Goal: Find specific page/section: Find specific page/section

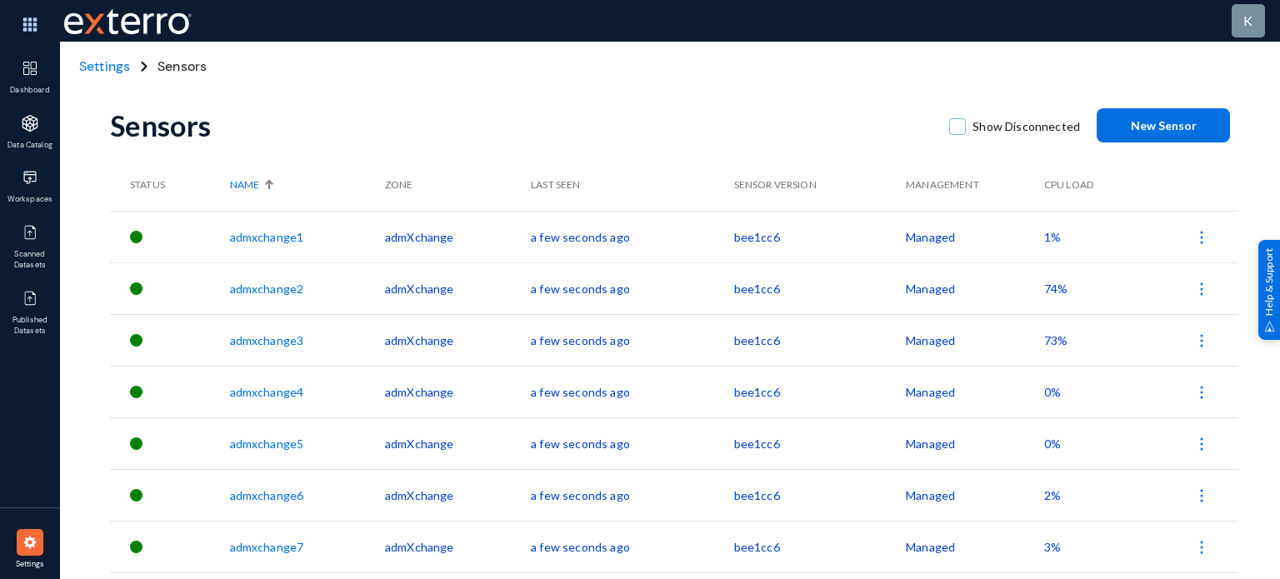
click at [37, 6] on div "Dashboard Data Catalog Workspaces Scanned Datasets Published Datasets Settings" at bounding box center [30, 289] width 60 height 579
click at [33, 16] on img at bounding box center [30, 25] width 50 height 36
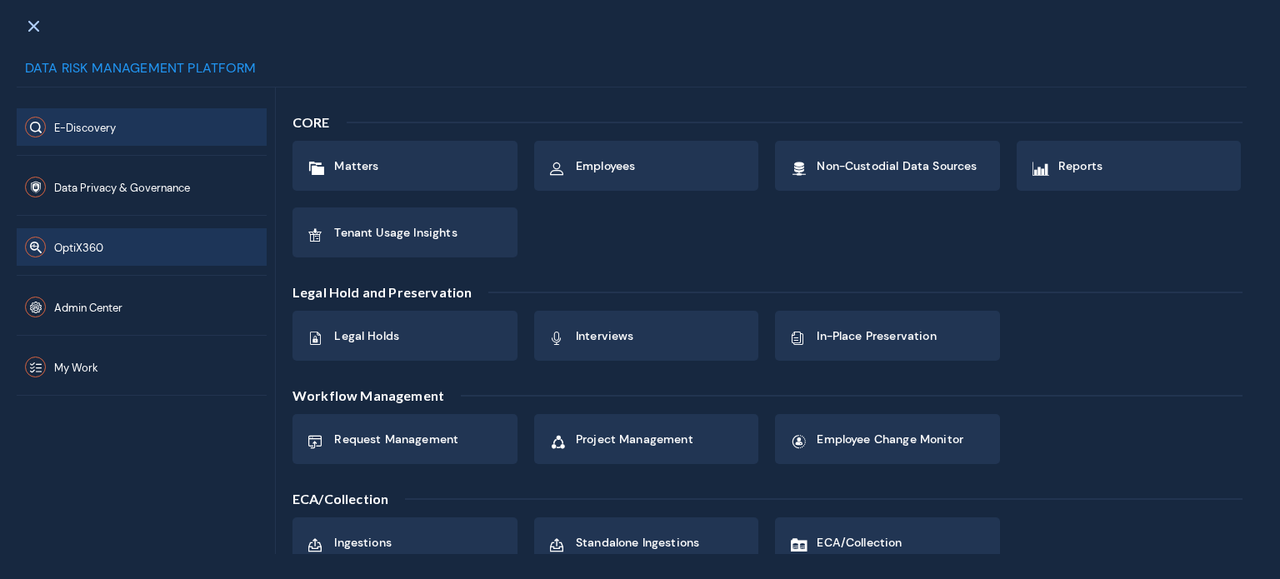
click at [159, 235] on button "OptiX360" at bounding box center [142, 247] width 250 height 38
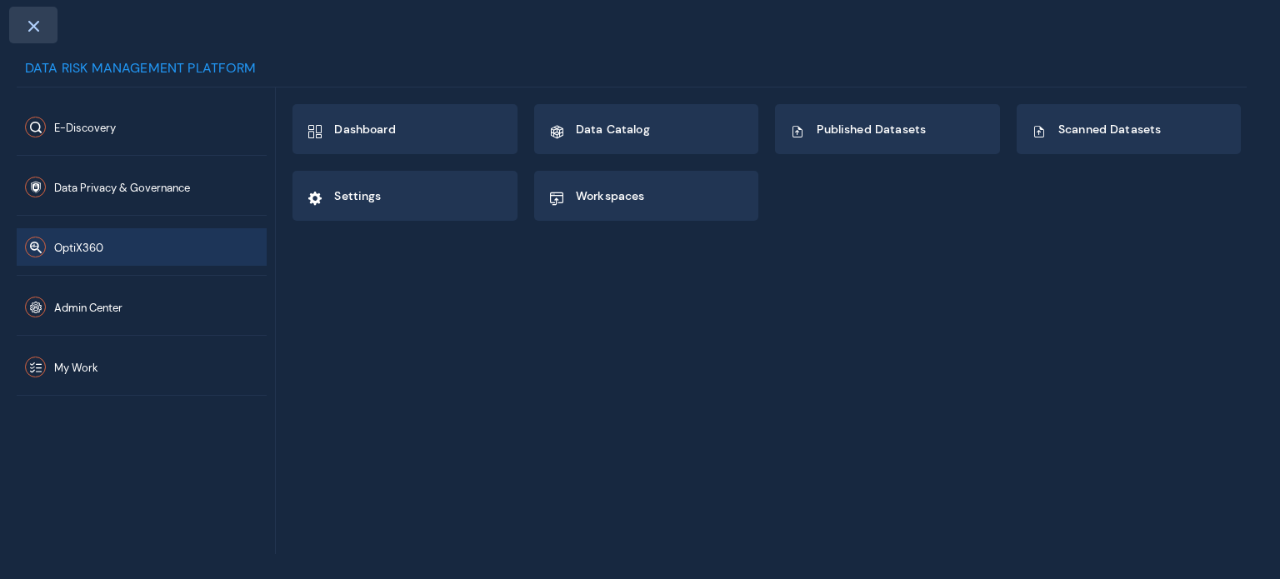
click at [30, 22] on span at bounding box center [33, 25] width 15 height 13
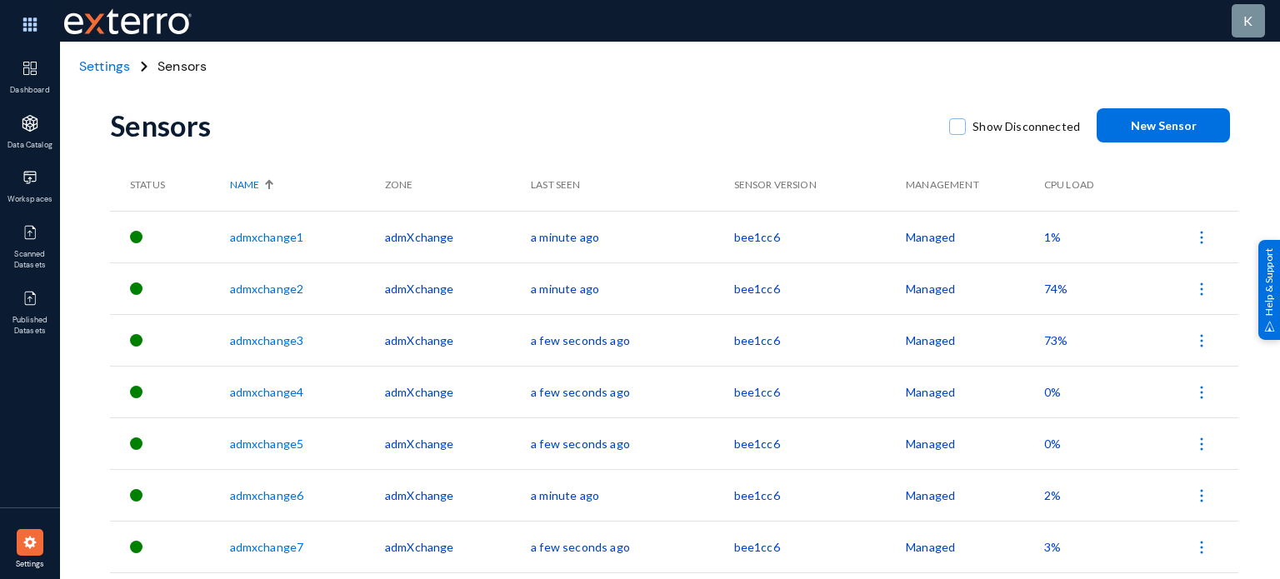
click at [97, 76] on div "Settings" at bounding box center [105, 67] width 56 height 20
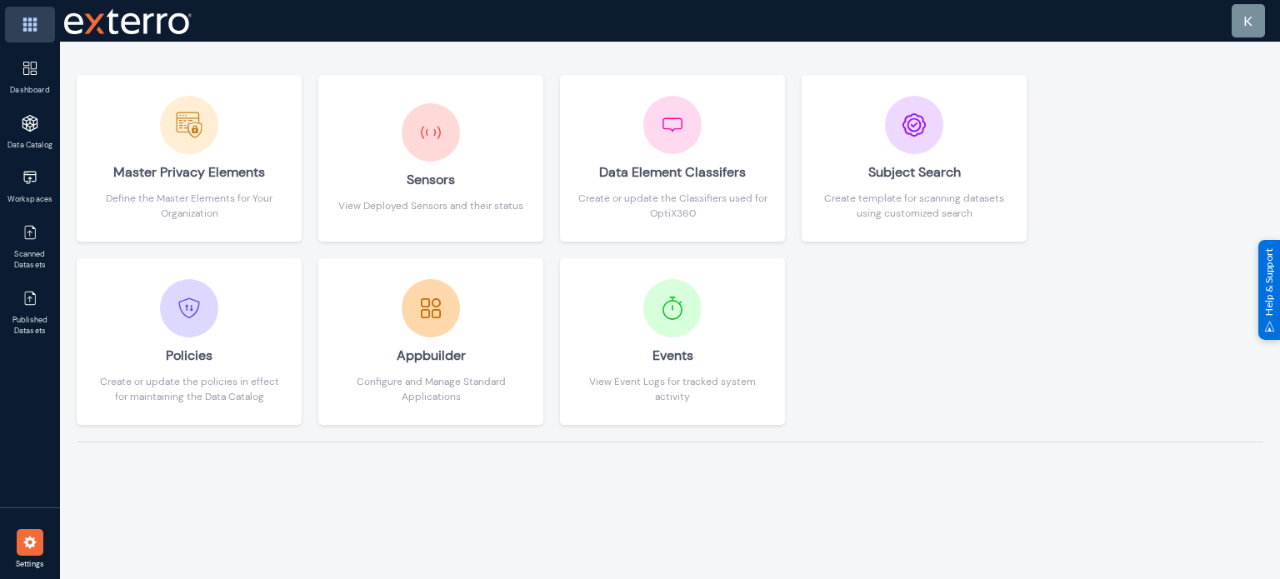
click at [37, 29] on img at bounding box center [30, 25] width 50 height 36
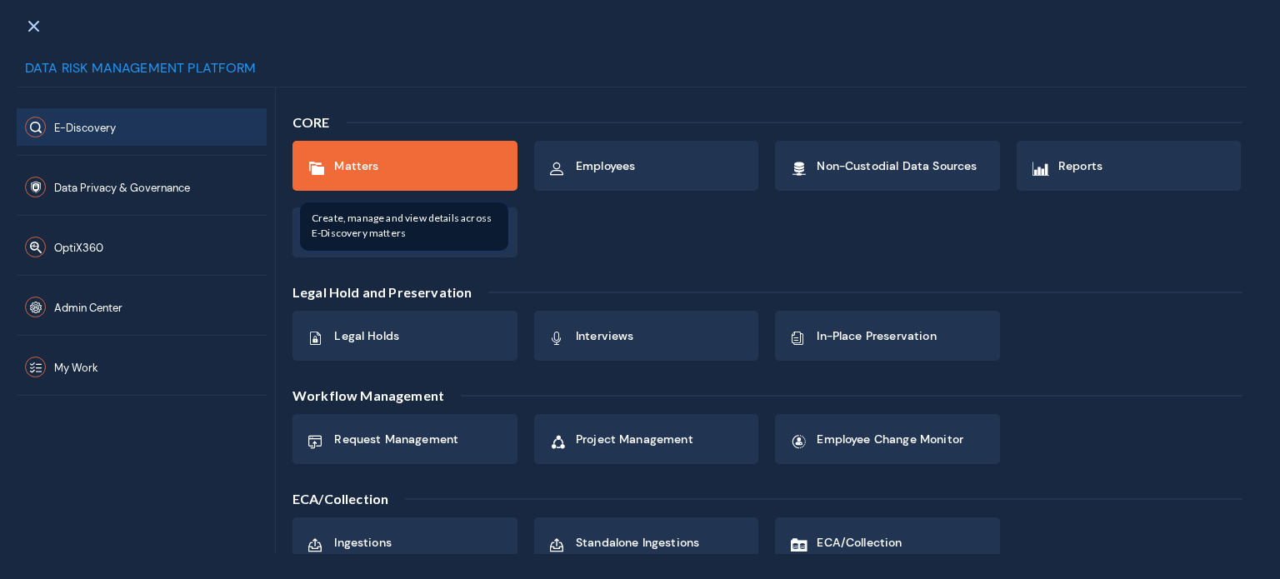
click at [396, 177] on div "Matters" at bounding box center [404, 166] width 223 height 48
